Goal: Book appointment/travel/reservation

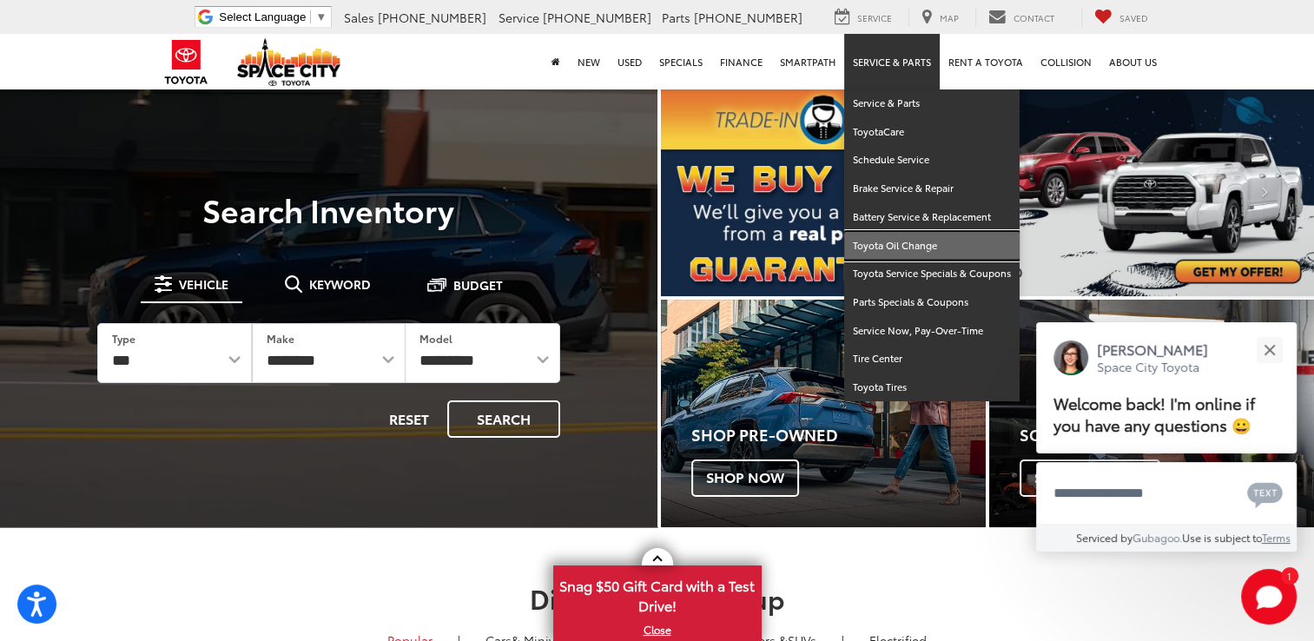
click at [910, 242] on link "Toyota Oil Change" at bounding box center [931, 246] width 175 height 29
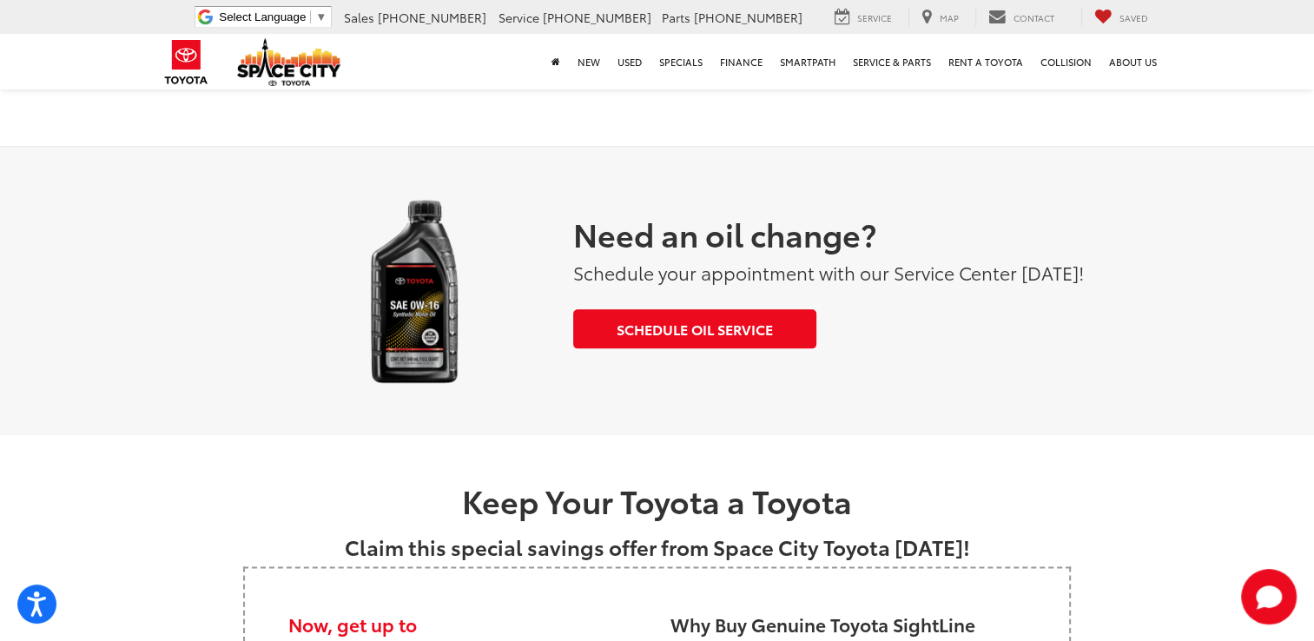
scroll to position [2257, 0]
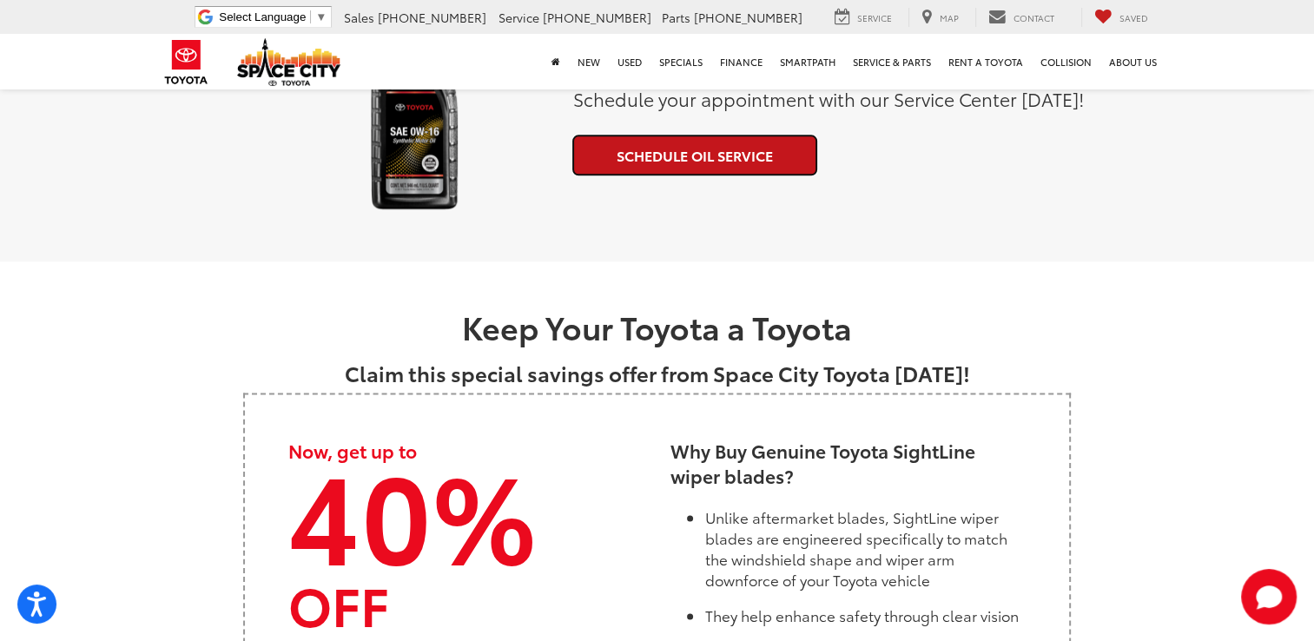
click at [695, 157] on link "Schedule Oil Service" at bounding box center [694, 154] width 243 height 39
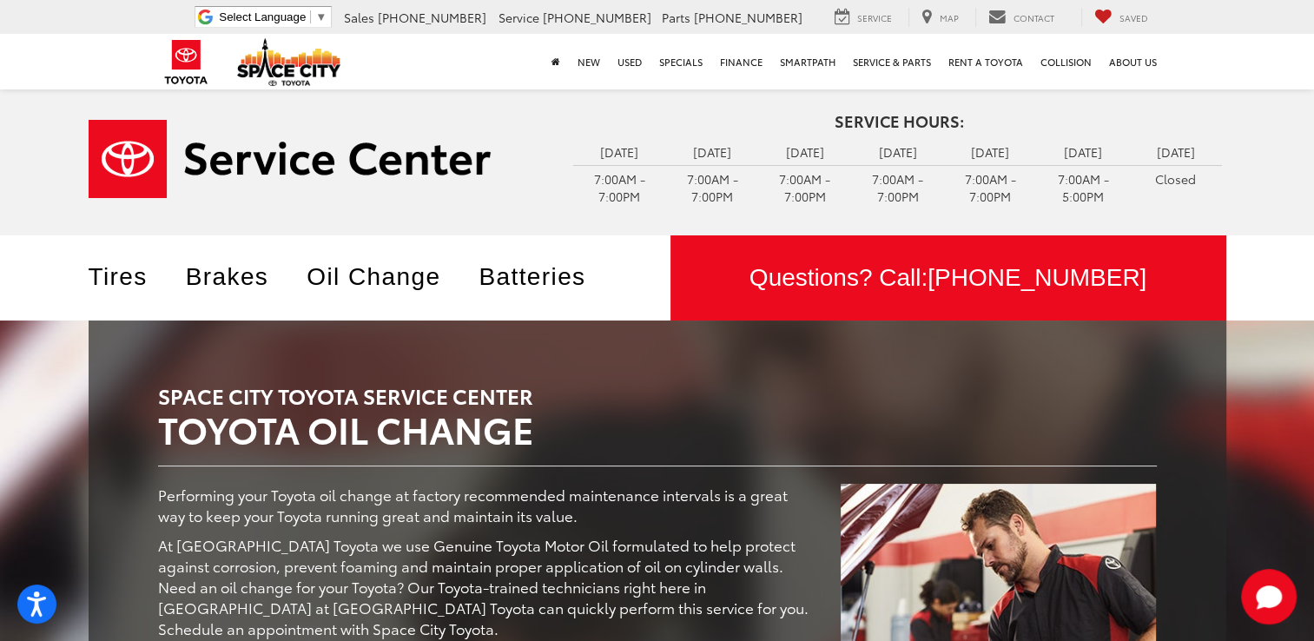
scroll to position [0, 0]
